Goal: Information Seeking & Learning: Learn about a topic

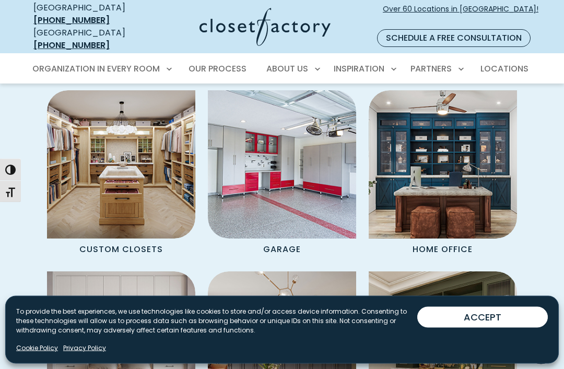
scroll to position [809, 0]
click at [485, 195] on img "Spaces Grid" at bounding box center [443, 164] width 148 height 148
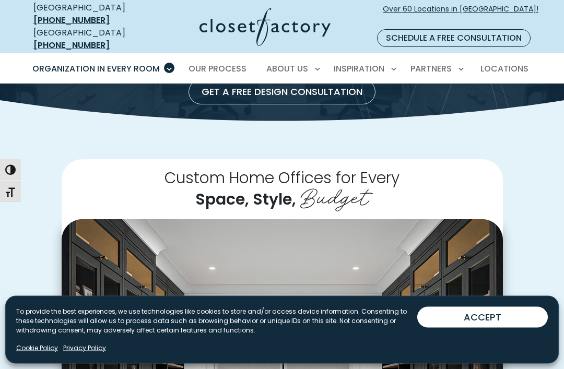
scroll to position [139, 0]
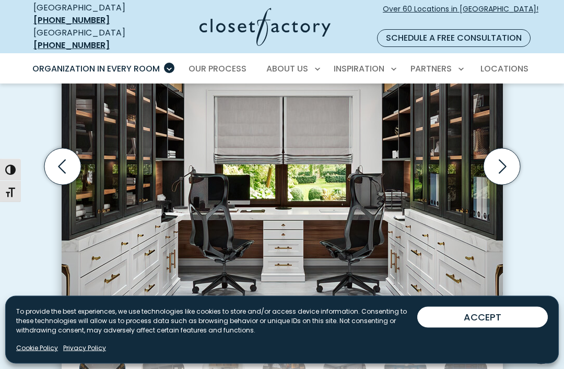
scroll to position [356, 0]
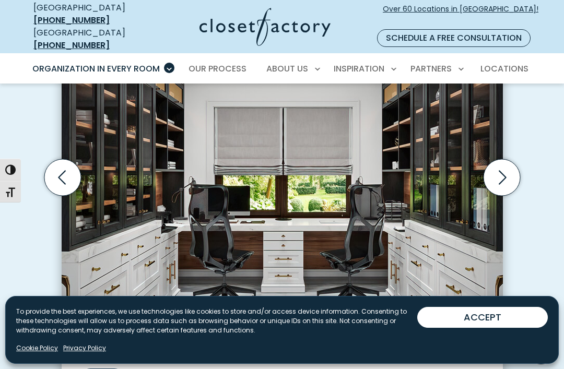
click at [506, 171] on icon "Next slide" at bounding box center [501, 177] width 37 height 37
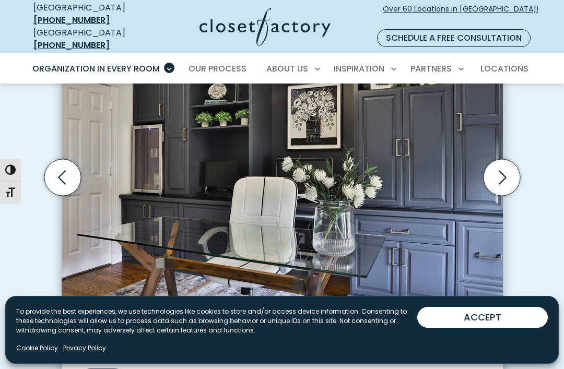
click at [30, 258] on div "Custom Home Offices for Every Space, Style, Budget Home office dual-tone wall u…" at bounding box center [282, 186] width 564 height 547
click at [502, 169] on icon "Next slide" at bounding box center [501, 177] width 37 height 37
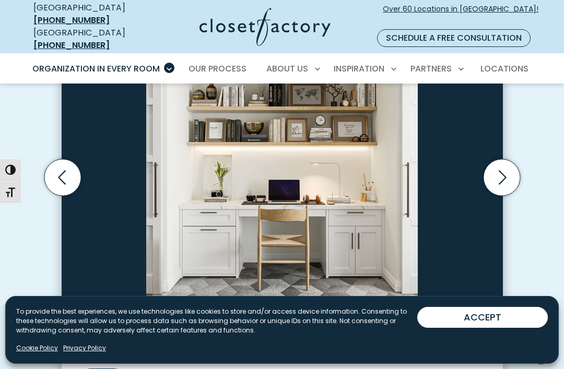
click at [499, 164] on icon "Next slide" at bounding box center [501, 177] width 37 height 37
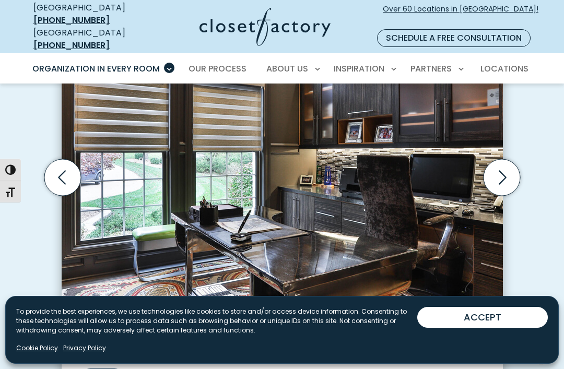
click at [61, 170] on icon "Previous slide" at bounding box center [62, 177] width 8 height 14
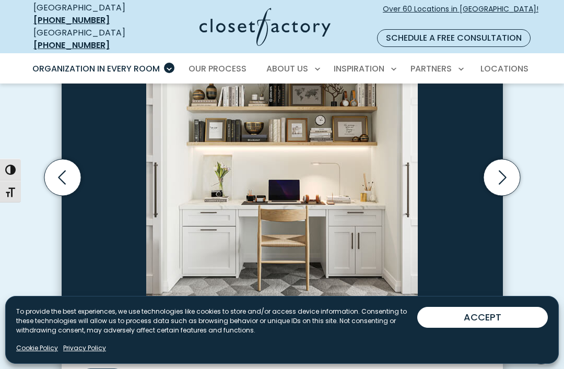
click at [501, 170] on icon "Next slide" at bounding box center [503, 177] width 8 height 14
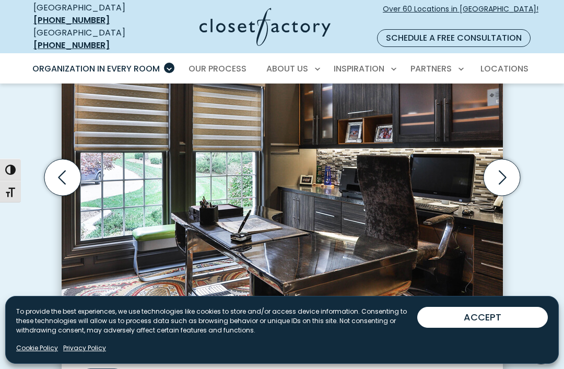
click at [501, 168] on icon "Next slide" at bounding box center [501, 177] width 37 height 37
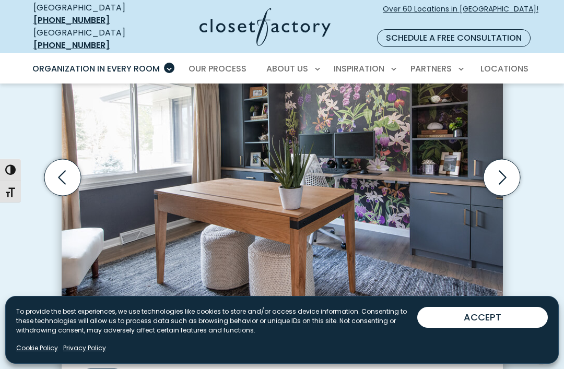
click at [503, 170] on icon "Next slide" at bounding box center [503, 177] width 8 height 14
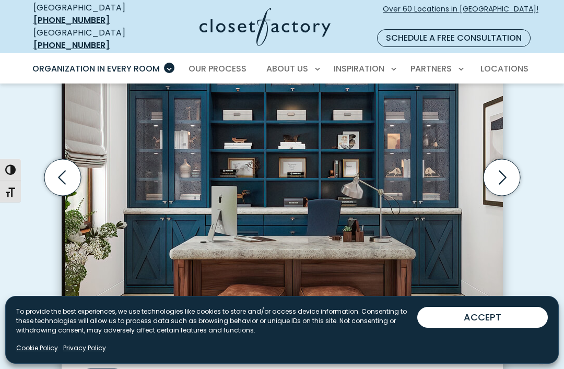
click at [502, 167] on icon "Next slide" at bounding box center [501, 177] width 37 height 37
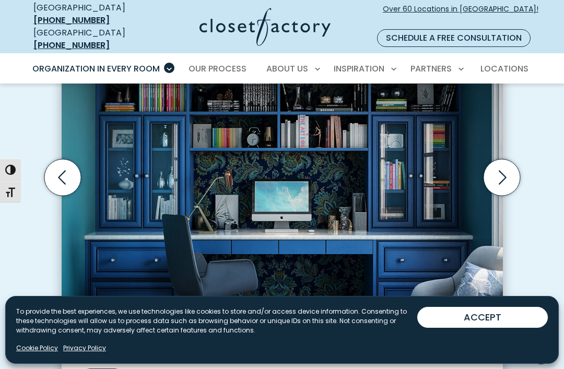
click at [61, 172] on icon "Previous slide" at bounding box center [62, 177] width 37 height 37
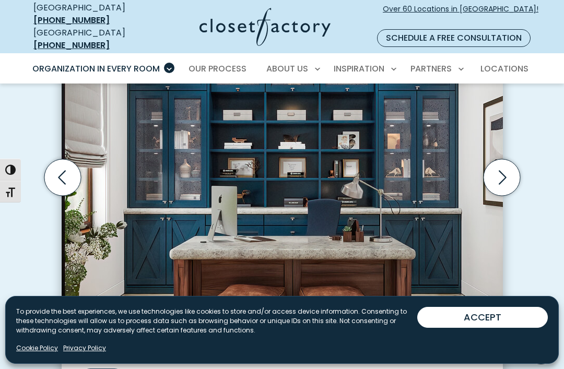
click at [501, 173] on icon "Next slide" at bounding box center [501, 177] width 37 height 37
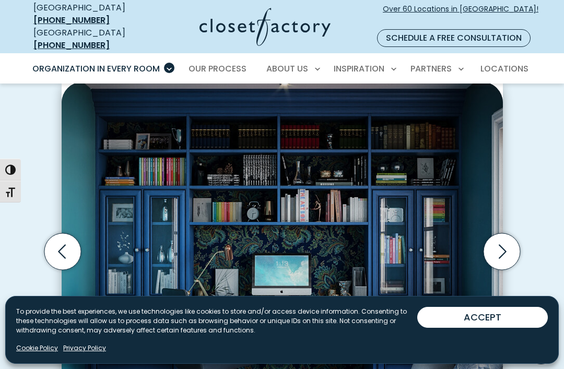
scroll to position [281, 0]
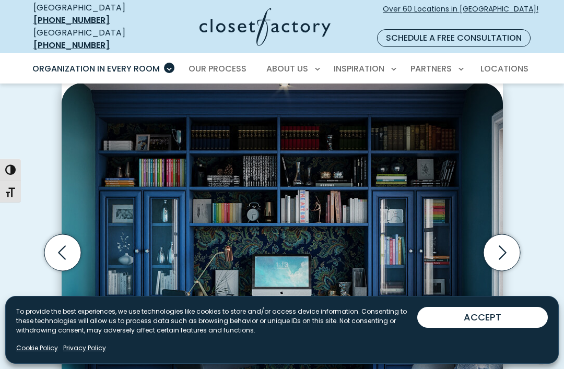
click at [506, 242] on icon "Next slide" at bounding box center [501, 253] width 37 height 37
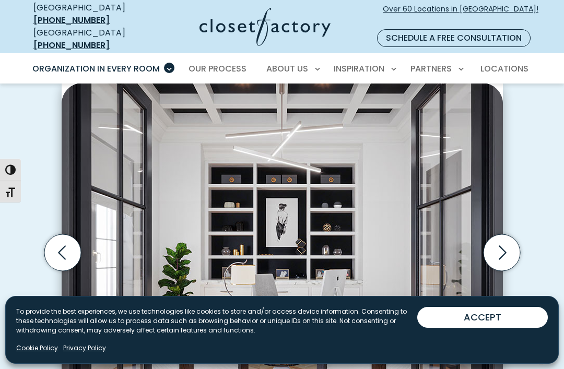
click at [508, 238] on icon "Next slide" at bounding box center [501, 253] width 37 height 37
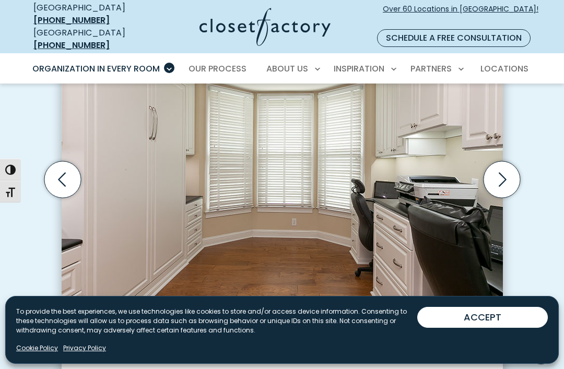
scroll to position [354, 0]
click at [503, 168] on icon "Next slide" at bounding box center [501, 179] width 37 height 37
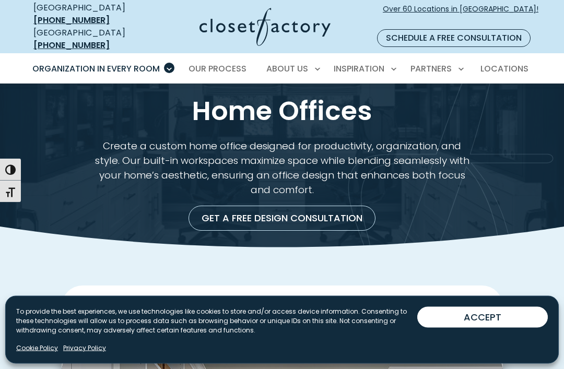
scroll to position [0, 0]
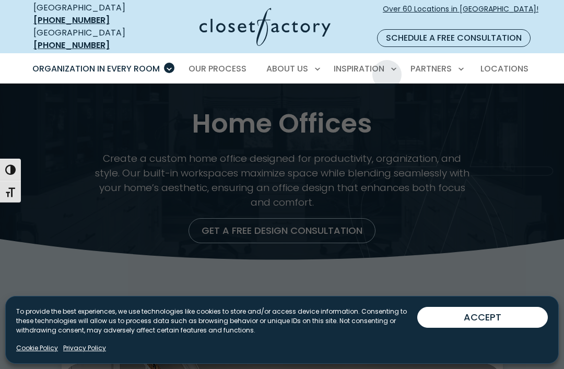
click at [371, 100] on span "Inspiration Gallery" at bounding box center [340, 105] width 78 height 10
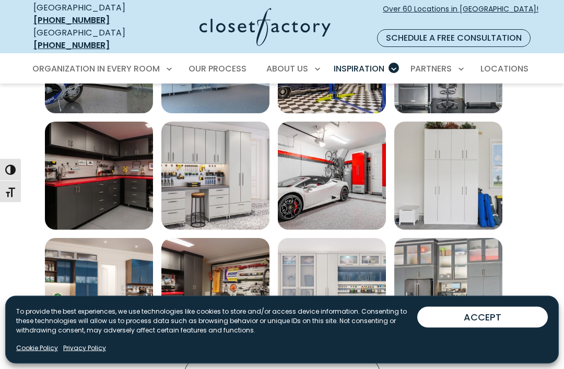
scroll to position [576, 0]
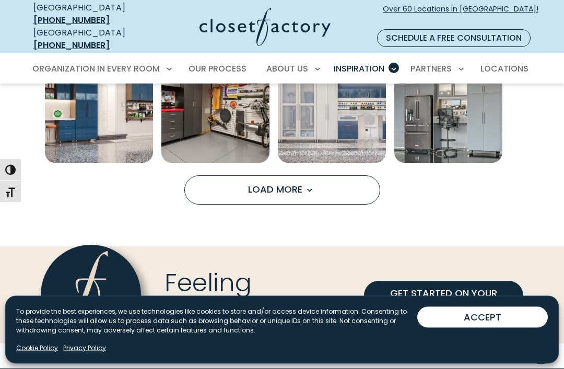
click at [217, 179] on button "Load More" at bounding box center [282, 190] width 196 height 29
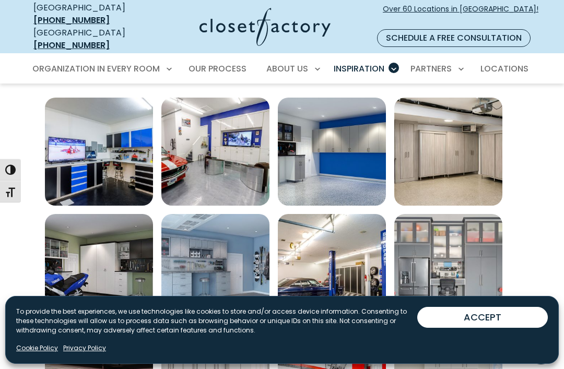
scroll to position [358, 0]
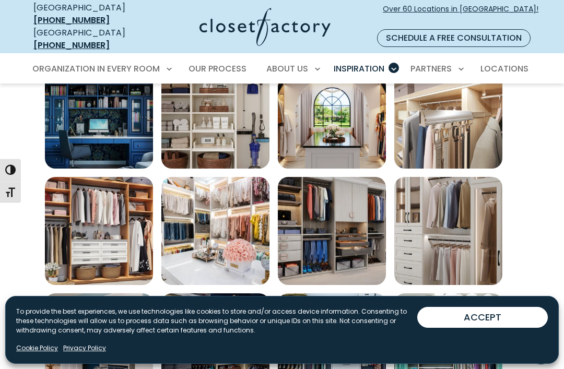
scroll to position [316, 0]
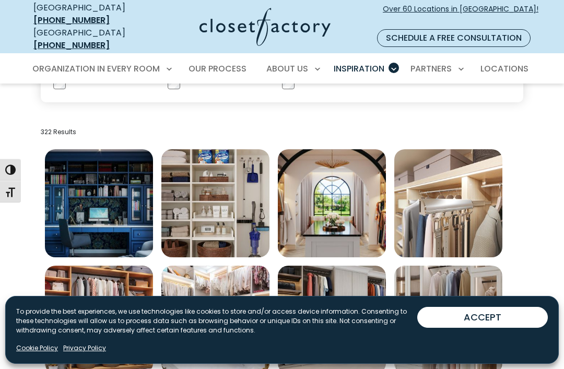
scroll to position [145, 0]
